Goal: Task Accomplishment & Management: Use online tool/utility

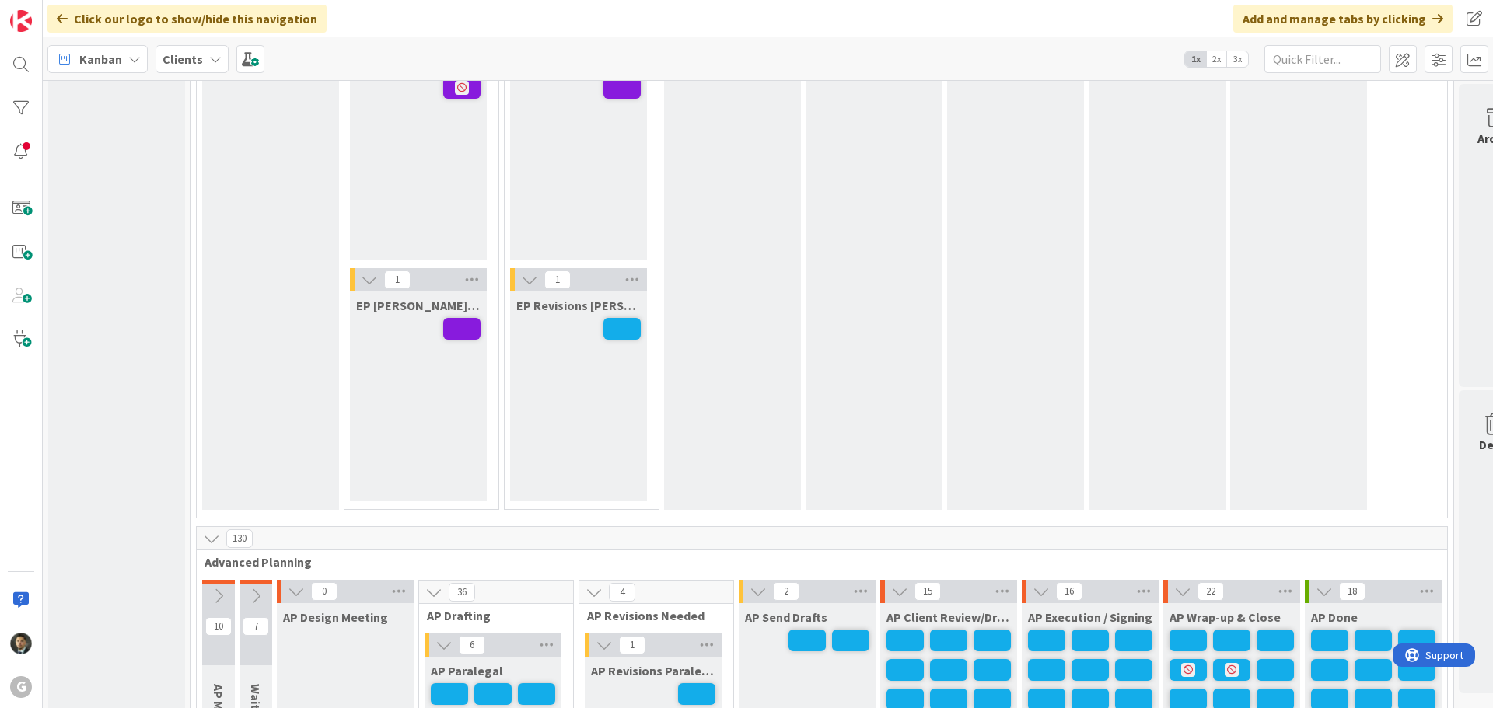
scroll to position [622, 0]
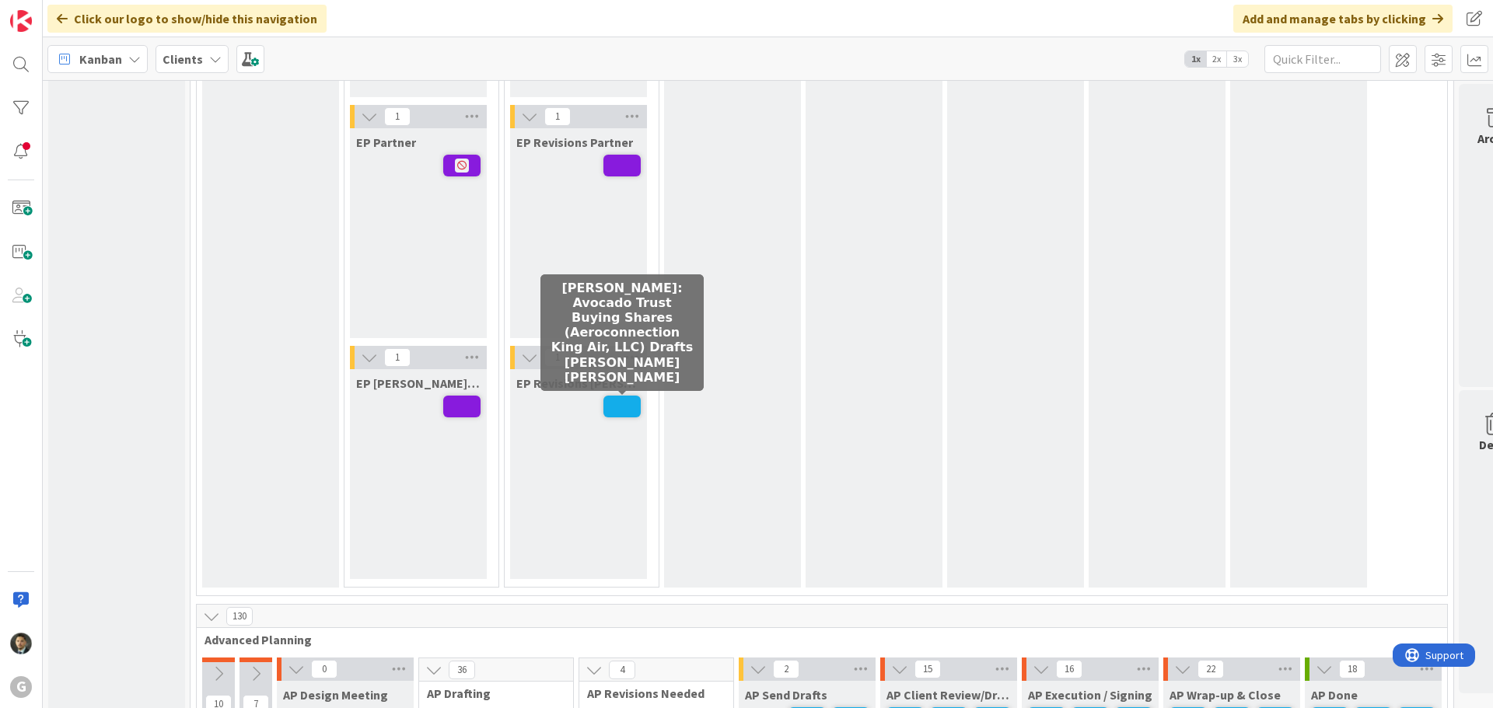
click at [616, 408] on span at bounding box center [621, 407] width 37 height 22
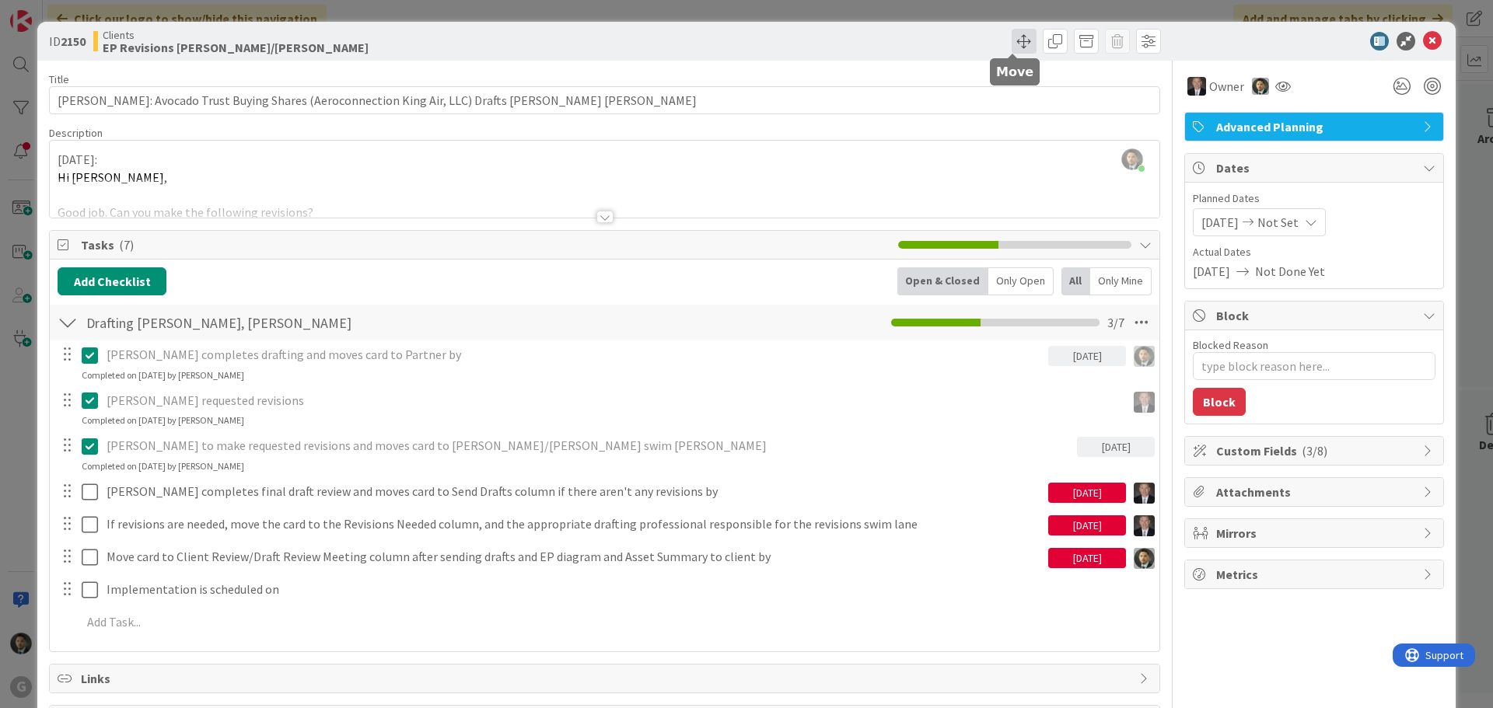
click at [1012, 40] on span at bounding box center [1024, 41] width 25 height 25
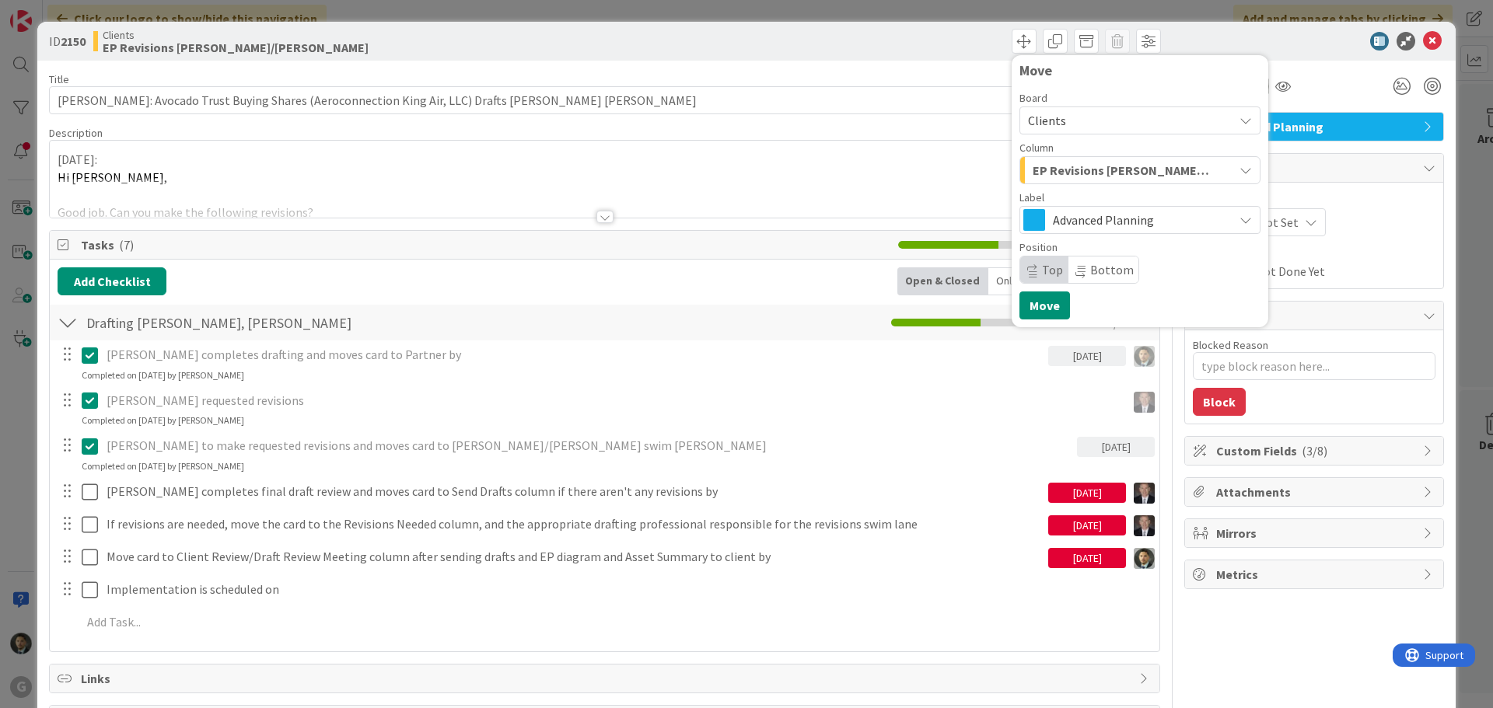
click at [1114, 170] on span "EP Revisions [PERSON_NAME]/[PERSON_NAME]" at bounding box center [1122, 170] width 179 height 20
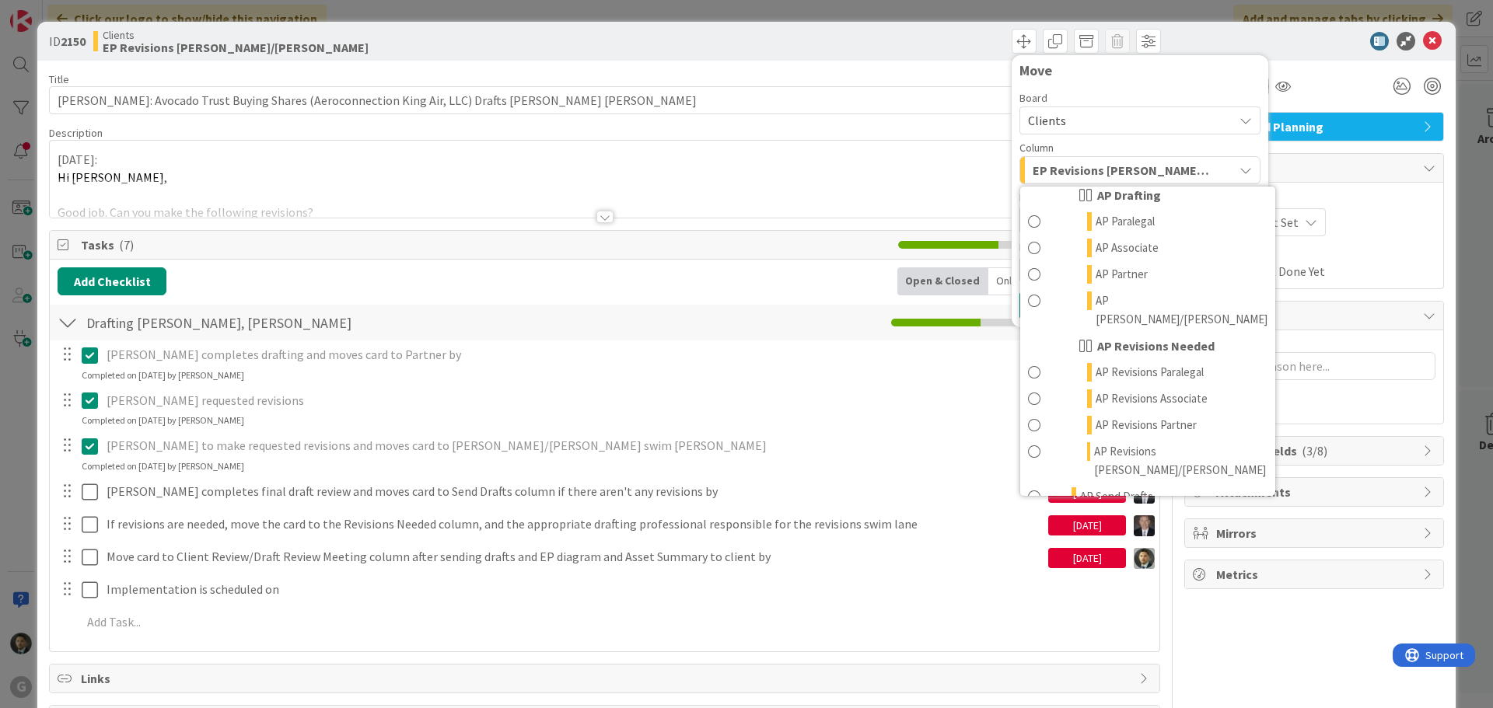
scroll to position [700, 0]
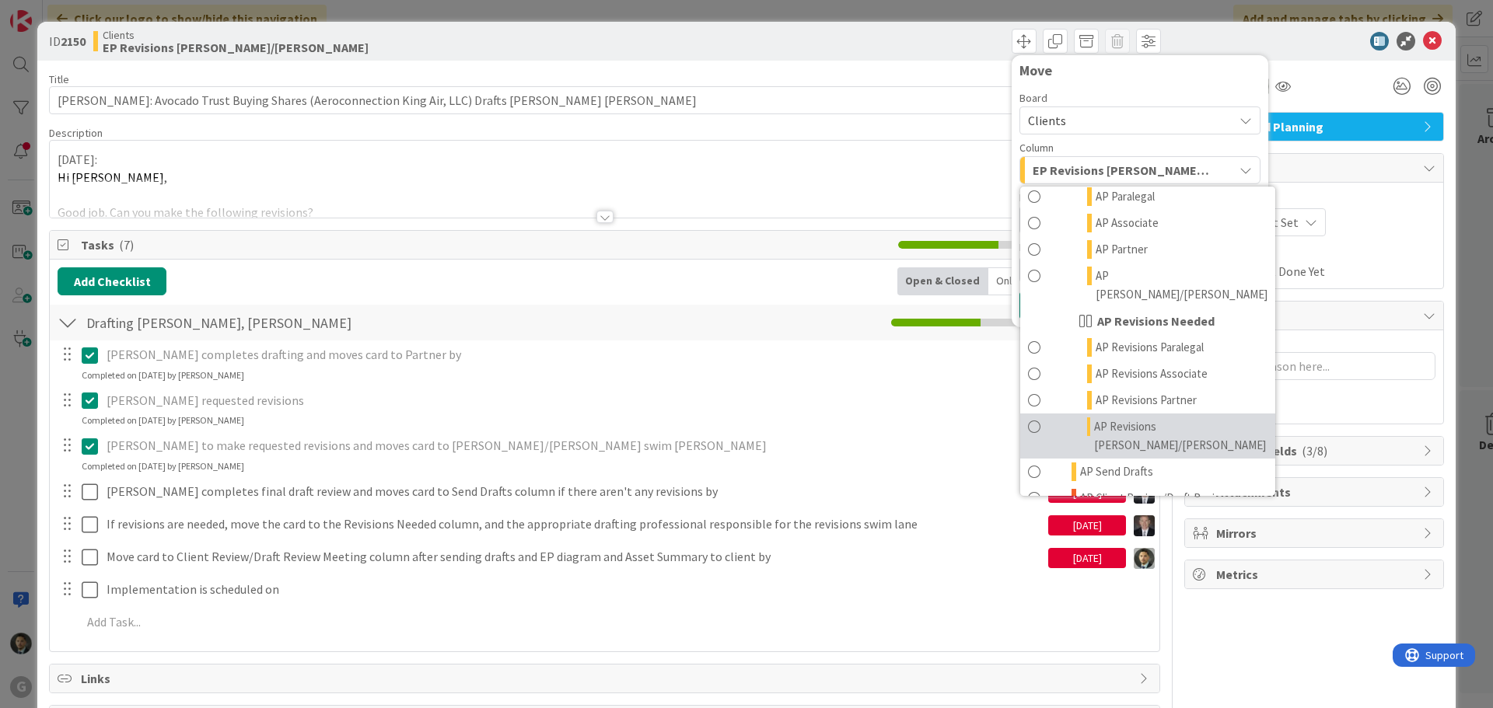
click at [1100, 418] on span "AP Revisions [PERSON_NAME]/[PERSON_NAME]" at bounding box center [1180, 436] width 173 height 37
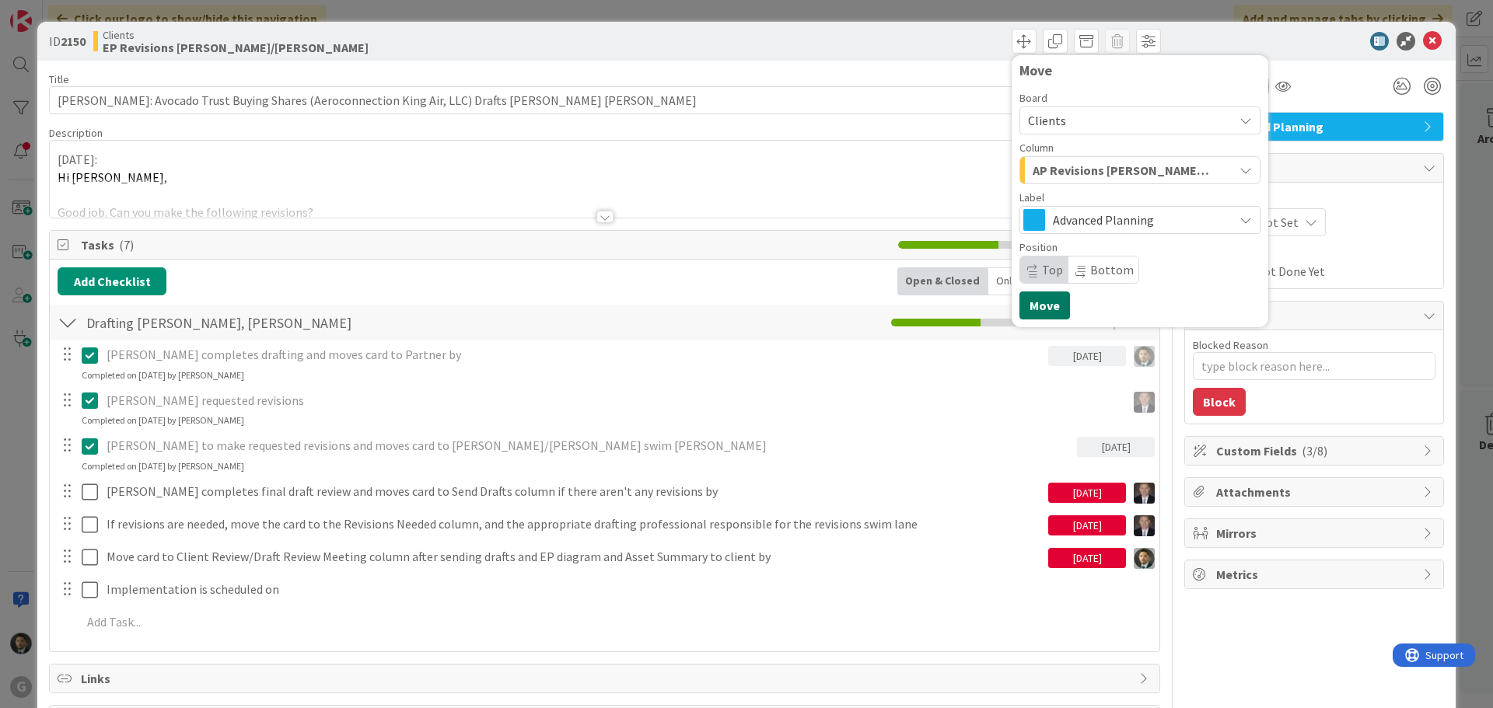
click at [1041, 306] on button "Move" at bounding box center [1044, 306] width 51 height 28
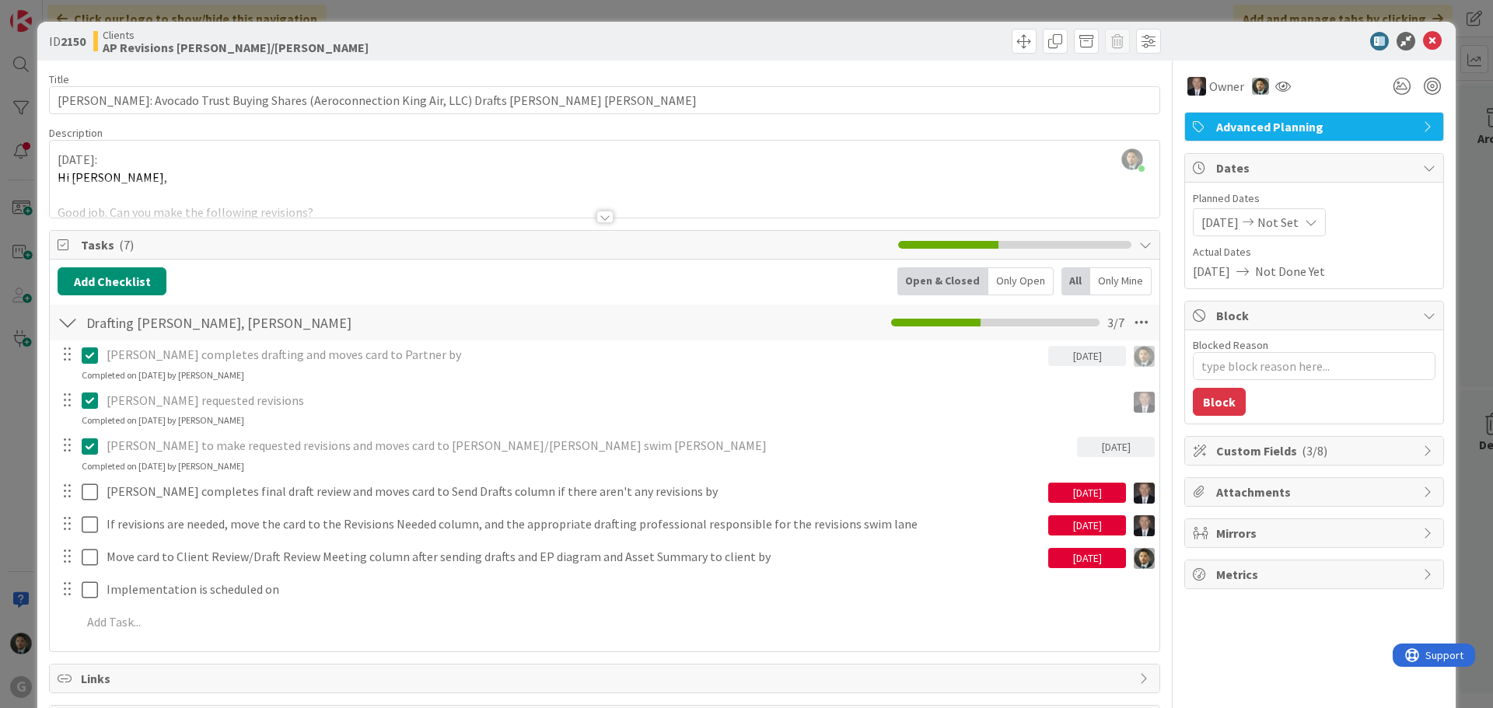
click at [796, 9] on div "ID 2150 Clients AP Revisions [PERSON_NAME]/[PERSON_NAME] Move Move Title 91 / 1…" at bounding box center [746, 354] width 1493 height 708
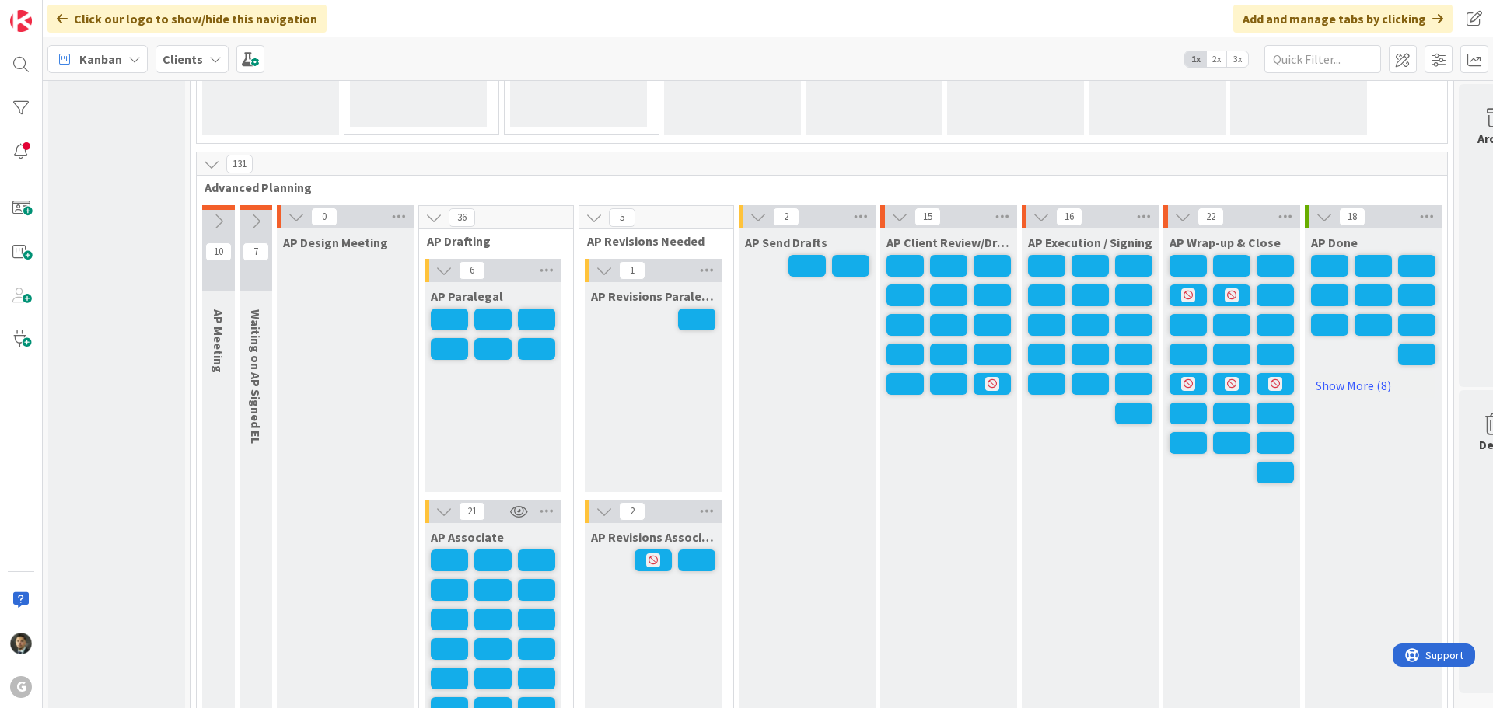
scroll to position [1089, 0]
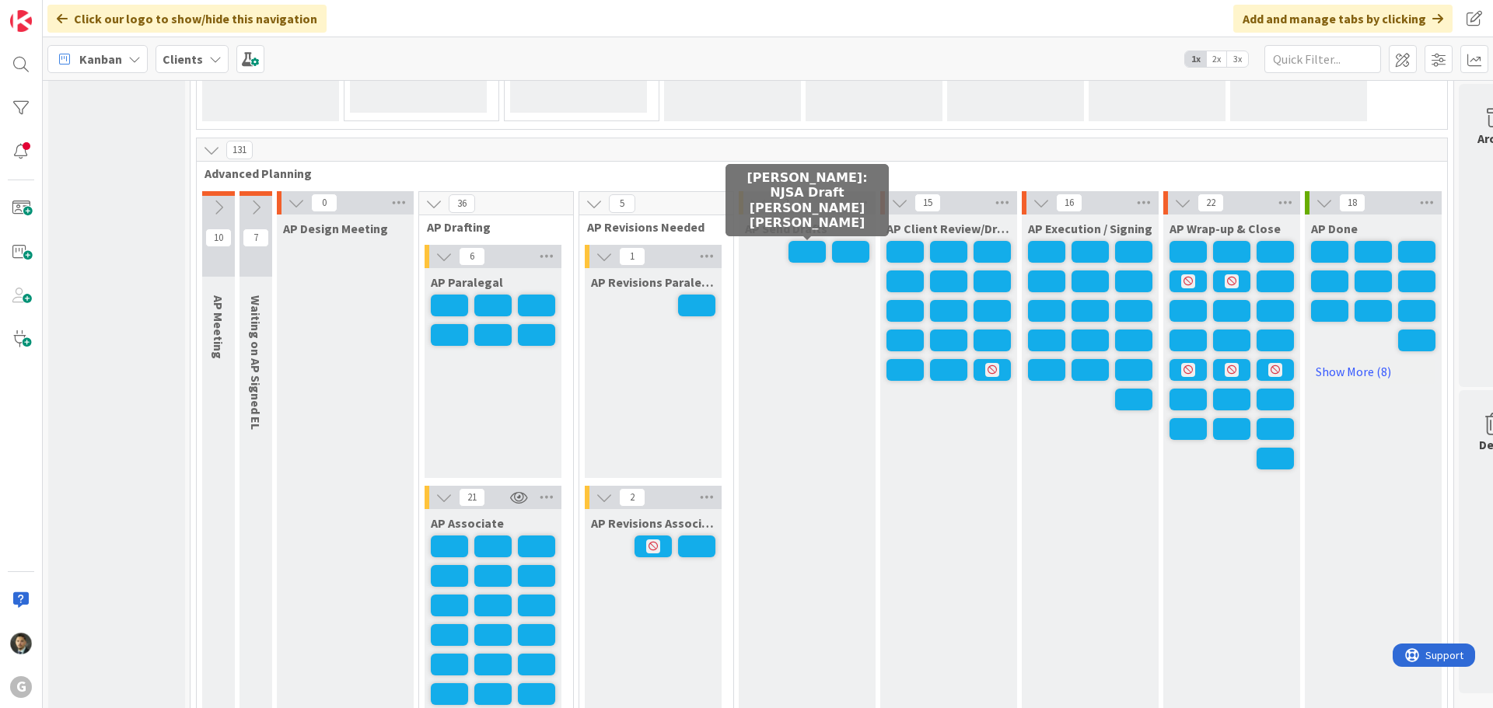
click at [814, 257] on span at bounding box center [807, 252] width 37 height 22
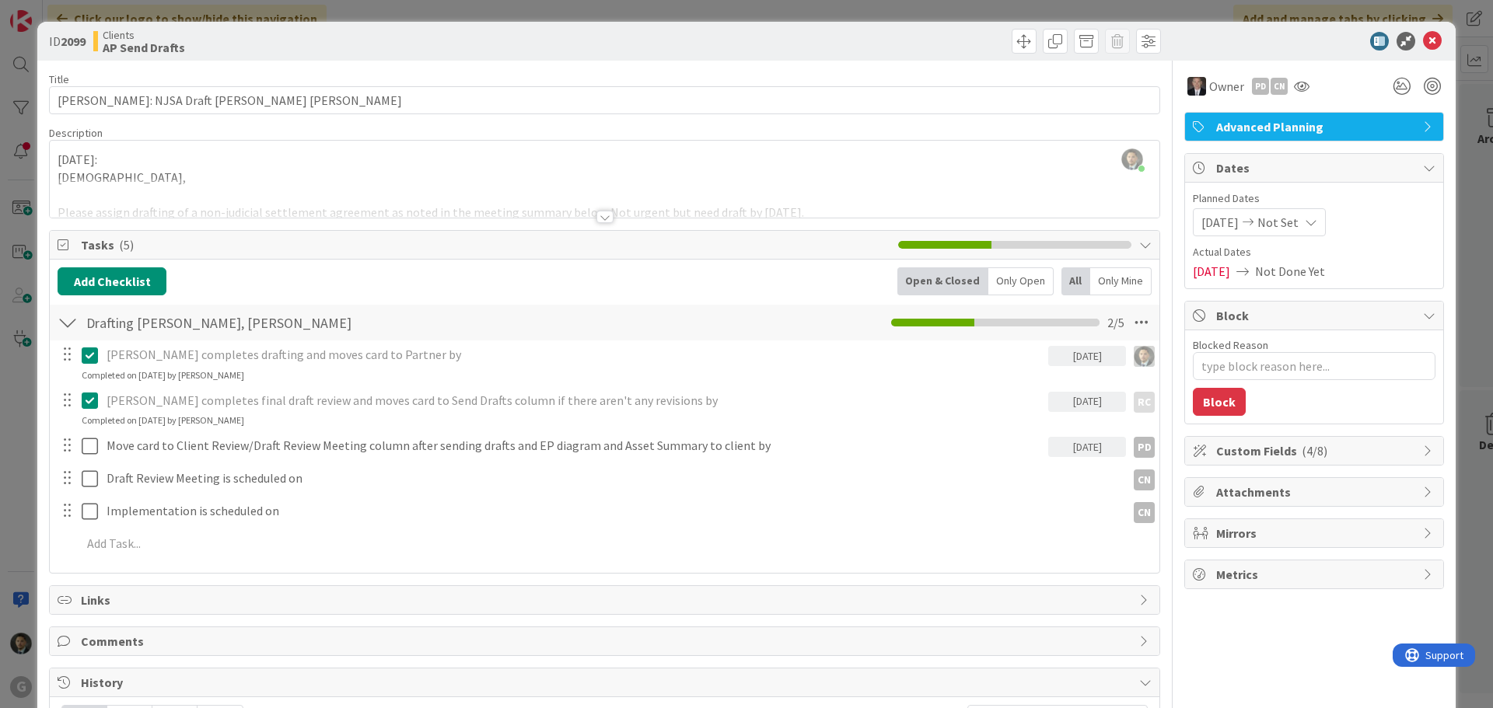
click at [981, 2] on div "ID 2099 Clients AP Send Drafts Title 41 / 128 [PERSON_NAME]: NJSA Draft [PERSON…" at bounding box center [746, 354] width 1493 height 708
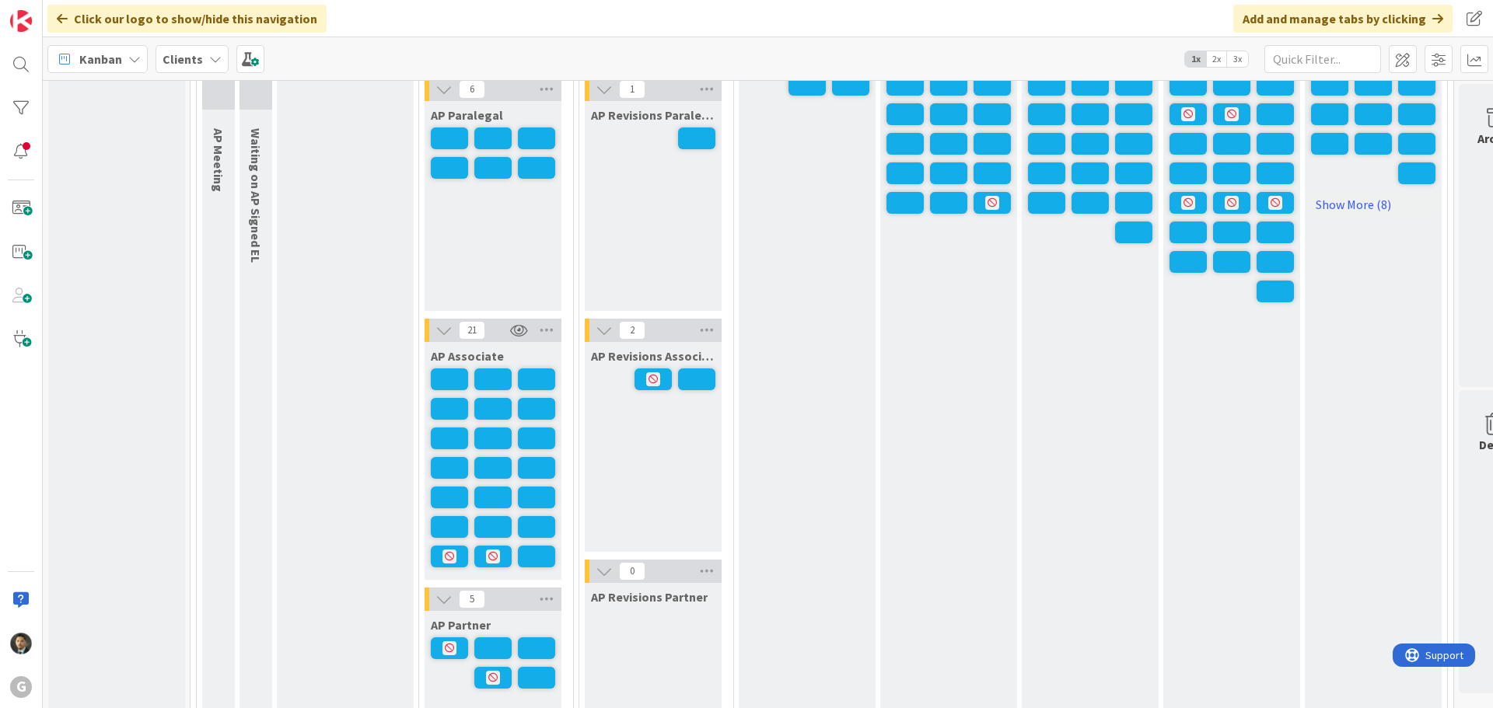
scroll to position [1322, 0]
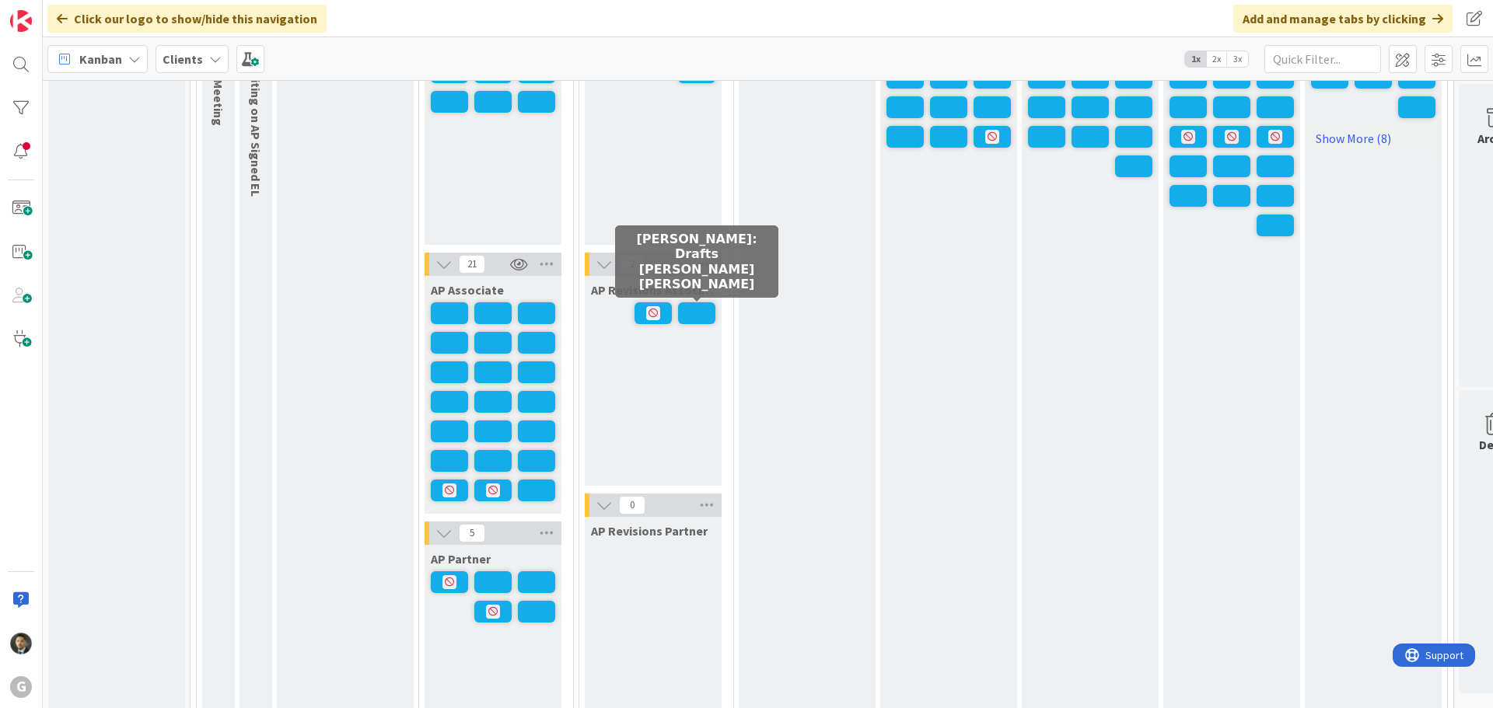
click at [694, 315] on span at bounding box center [696, 313] width 37 height 22
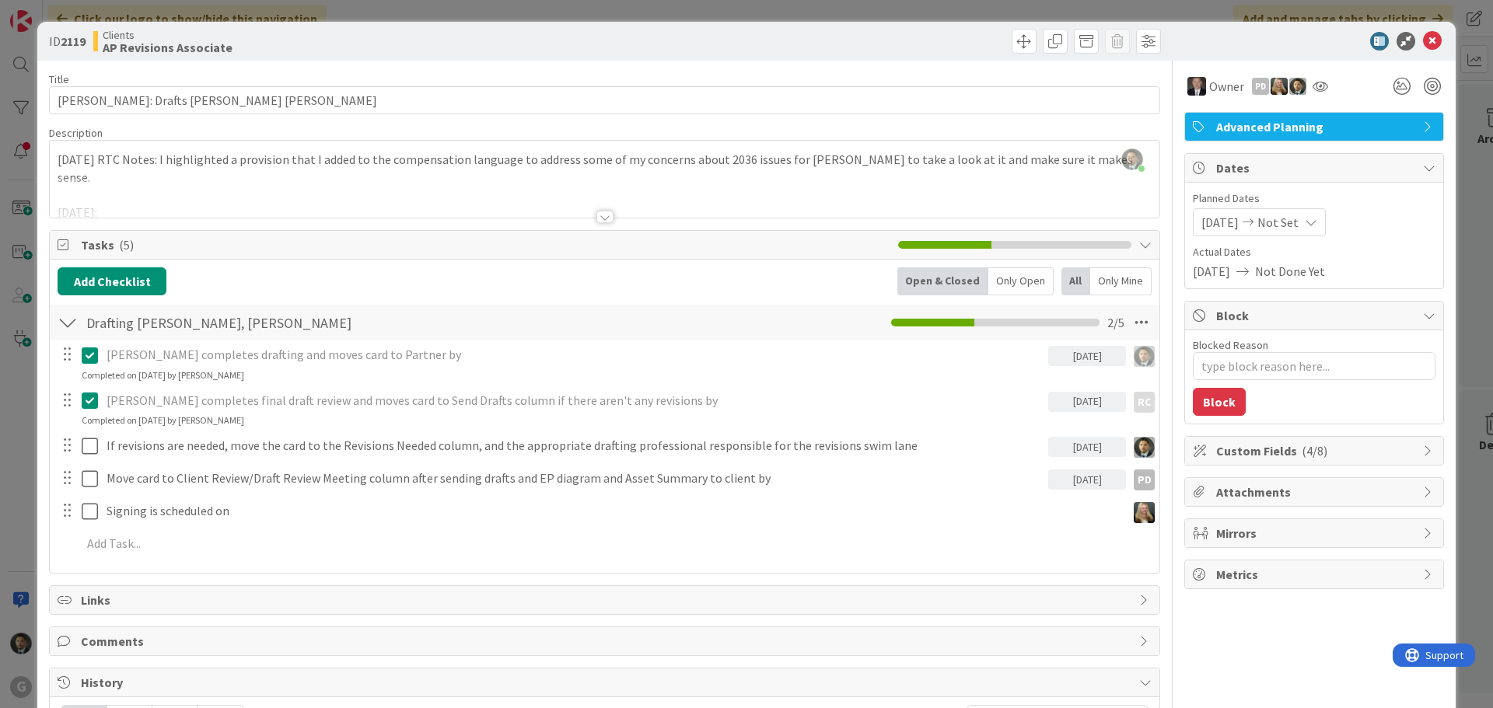
type textarea "x"
